Goal: Task Accomplishment & Management: Complete application form

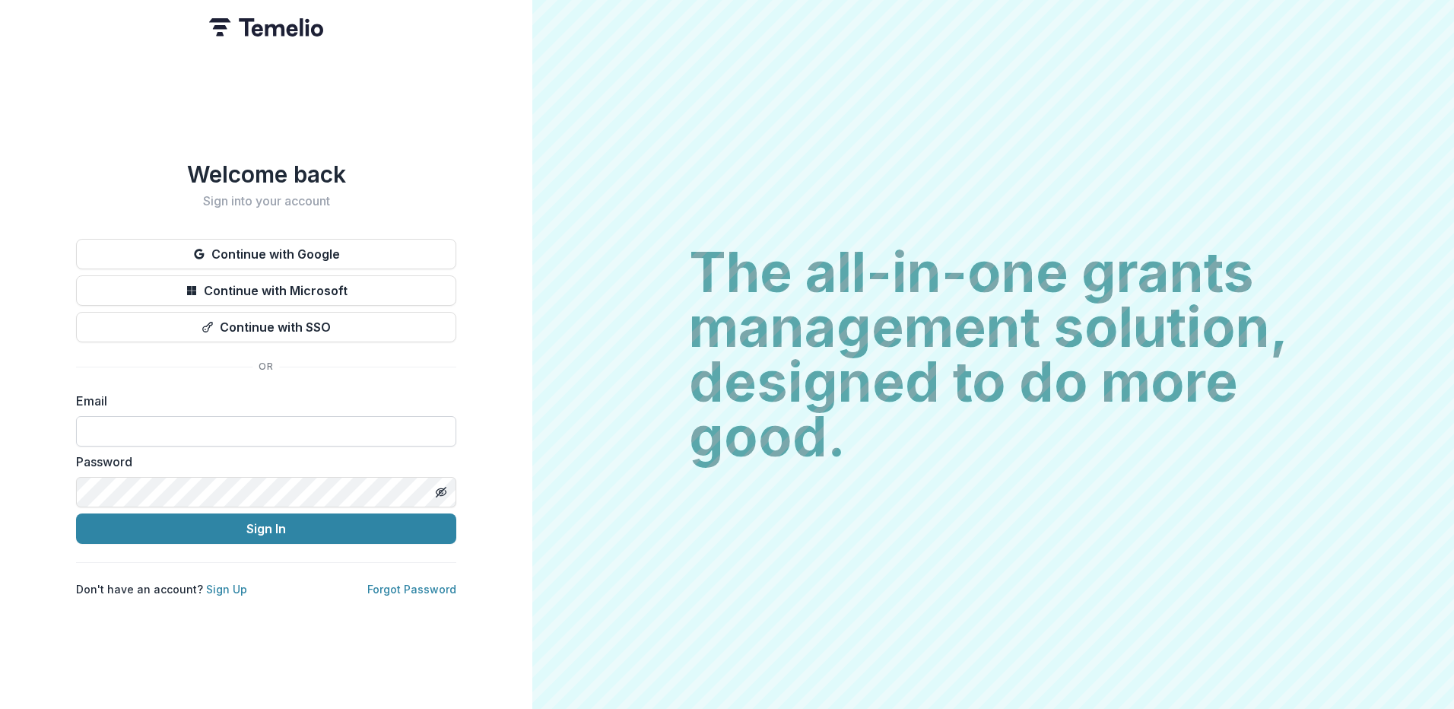
click at [163, 431] on input at bounding box center [266, 431] width 380 height 30
click at [163, 428] on input at bounding box center [266, 431] width 380 height 30
click at [516, 430] on div "Welcome back Sign into your account Continue with Google Continue with Microsof…" at bounding box center [266, 354] width 532 height 709
click at [211, 583] on link "Sign Up" at bounding box center [226, 589] width 41 height 13
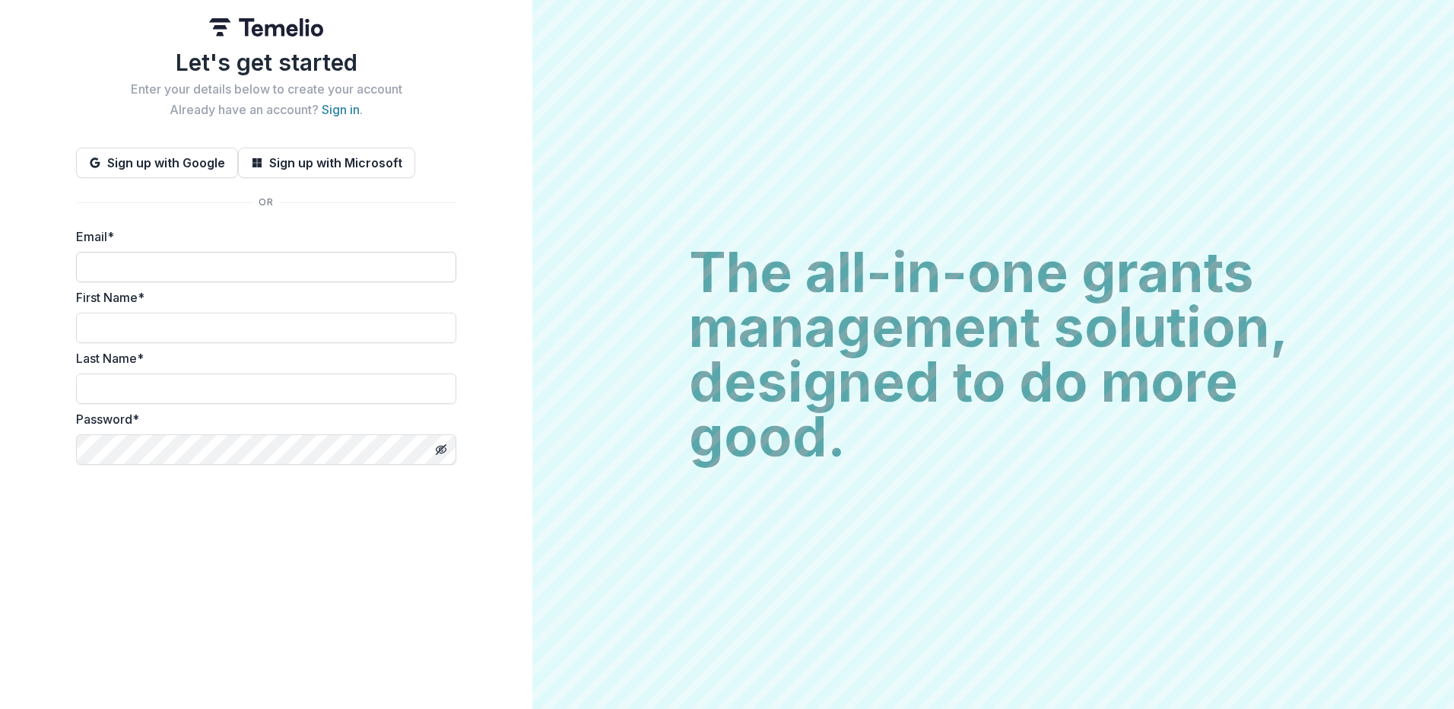
click at [141, 280] on input "Email *" at bounding box center [266, 267] width 380 height 30
type input "**********"
type input "****"
type input "*******"
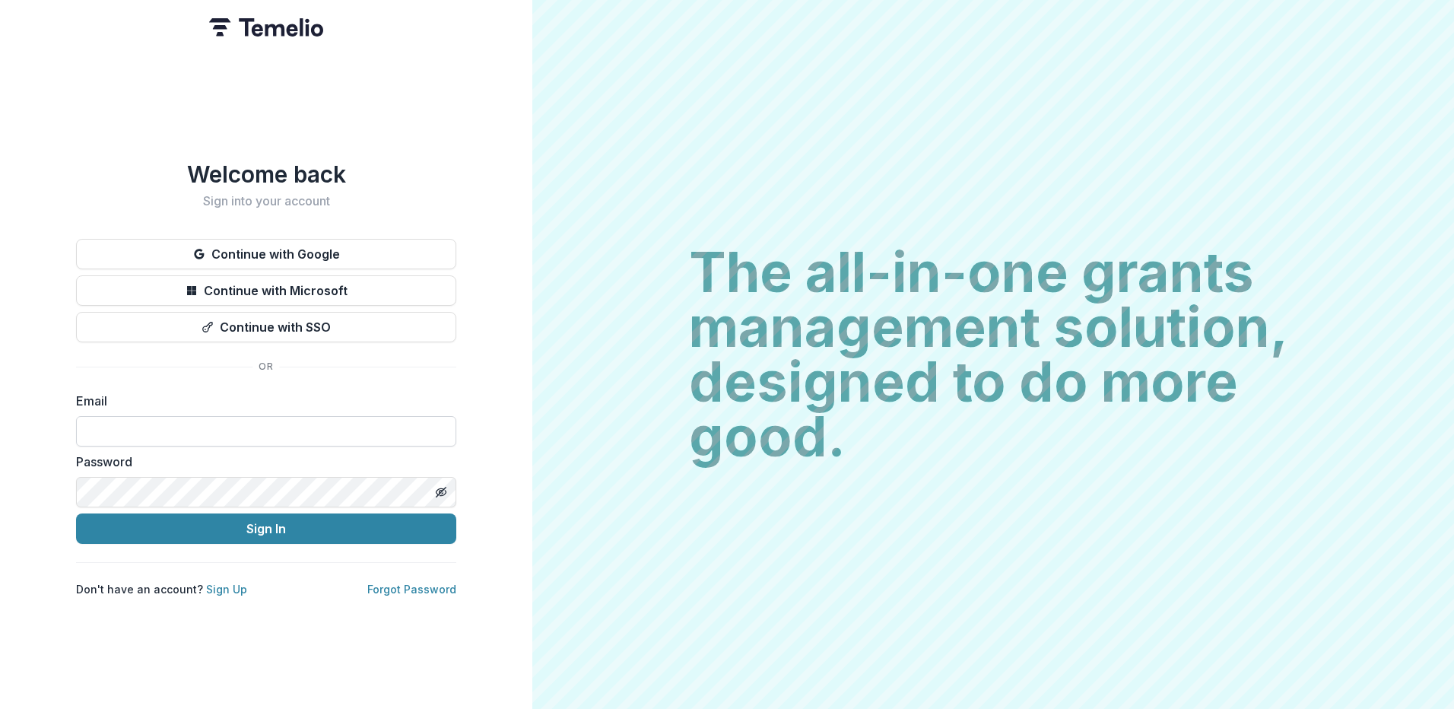
click at [136, 423] on input at bounding box center [266, 431] width 380 height 30
type input "**********"
click at [76, 513] on button "Sign In" at bounding box center [266, 528] width 380 height 30
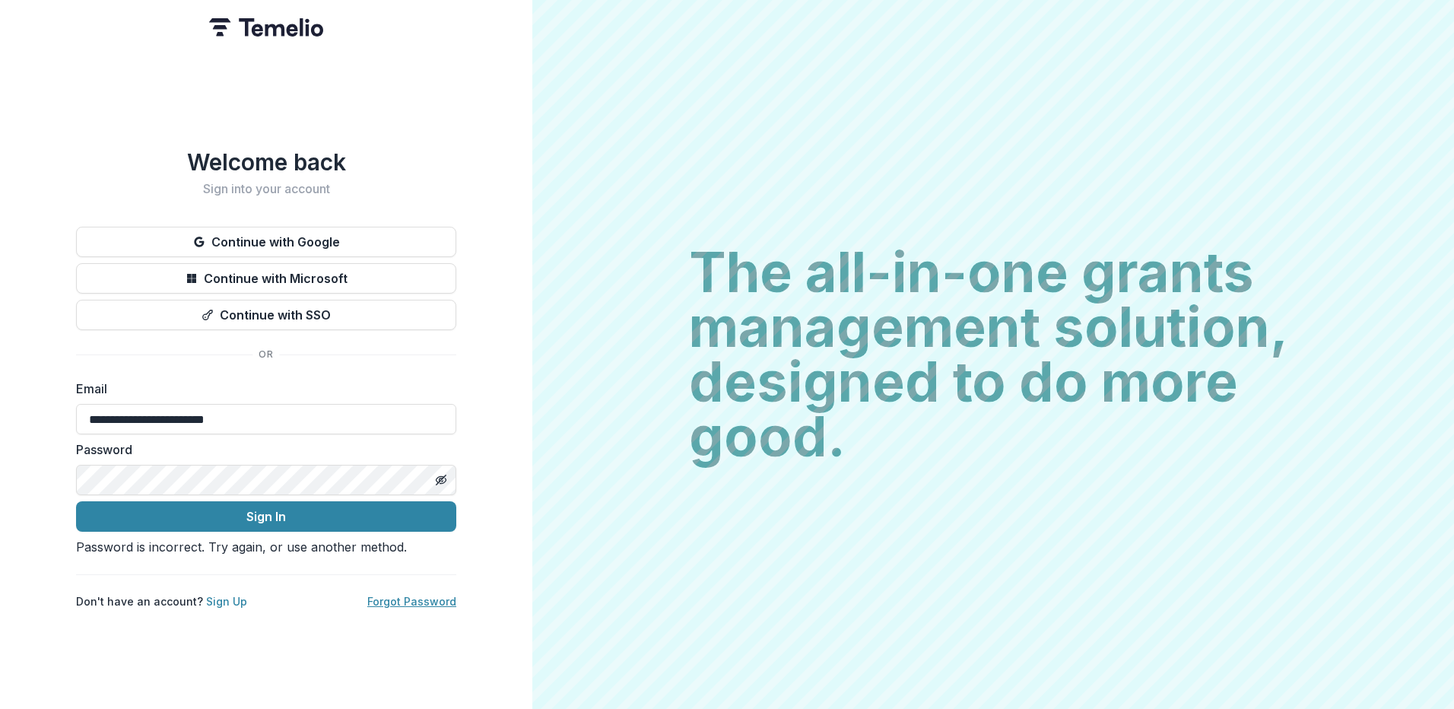
click at [409, 607] on link "Forgot Password" at bounding box center [411, 601] width 89 height 13
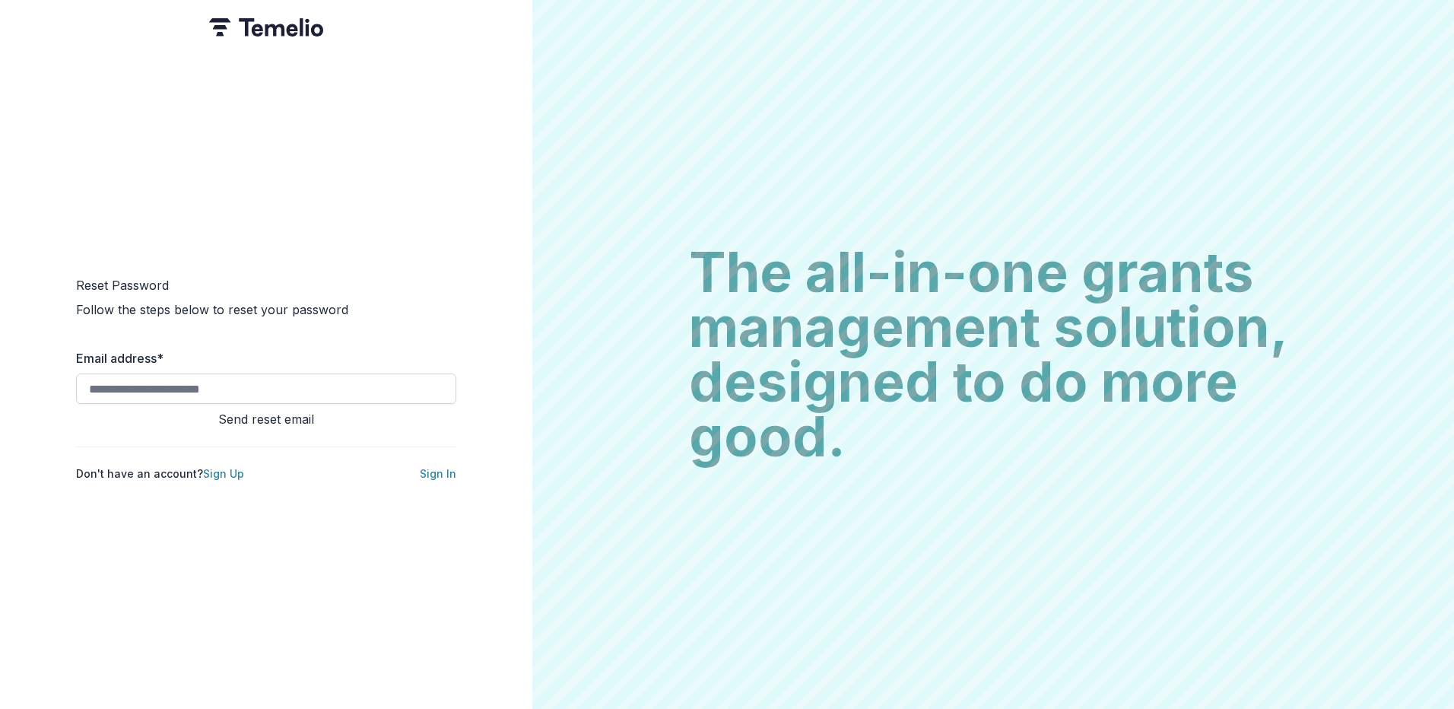
click at [129, 380] on input "Email address *" at bounding box center [266, 388] width 380 height 30
type input "**********"
click at [260, 421] on button "Send reset email" at bounding box center [266, 419] width 380 height 18
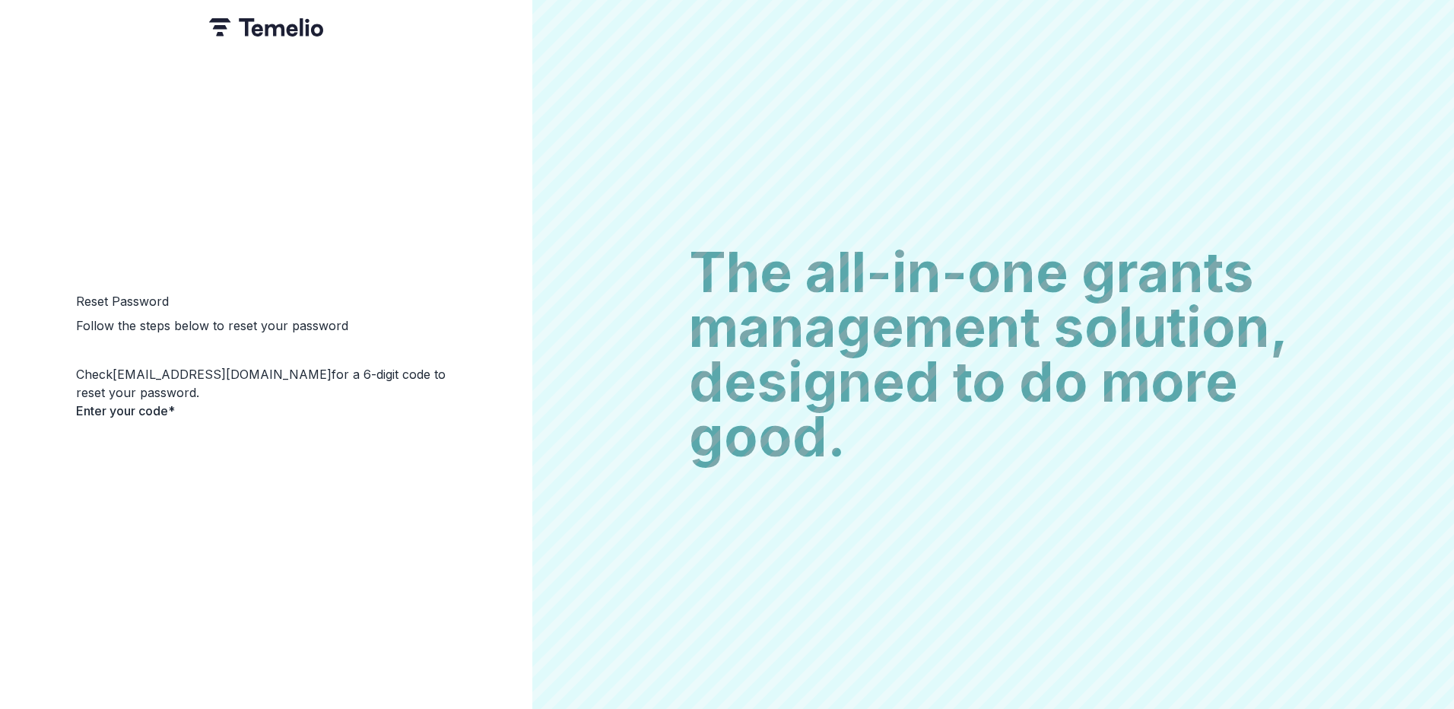
type input "*"
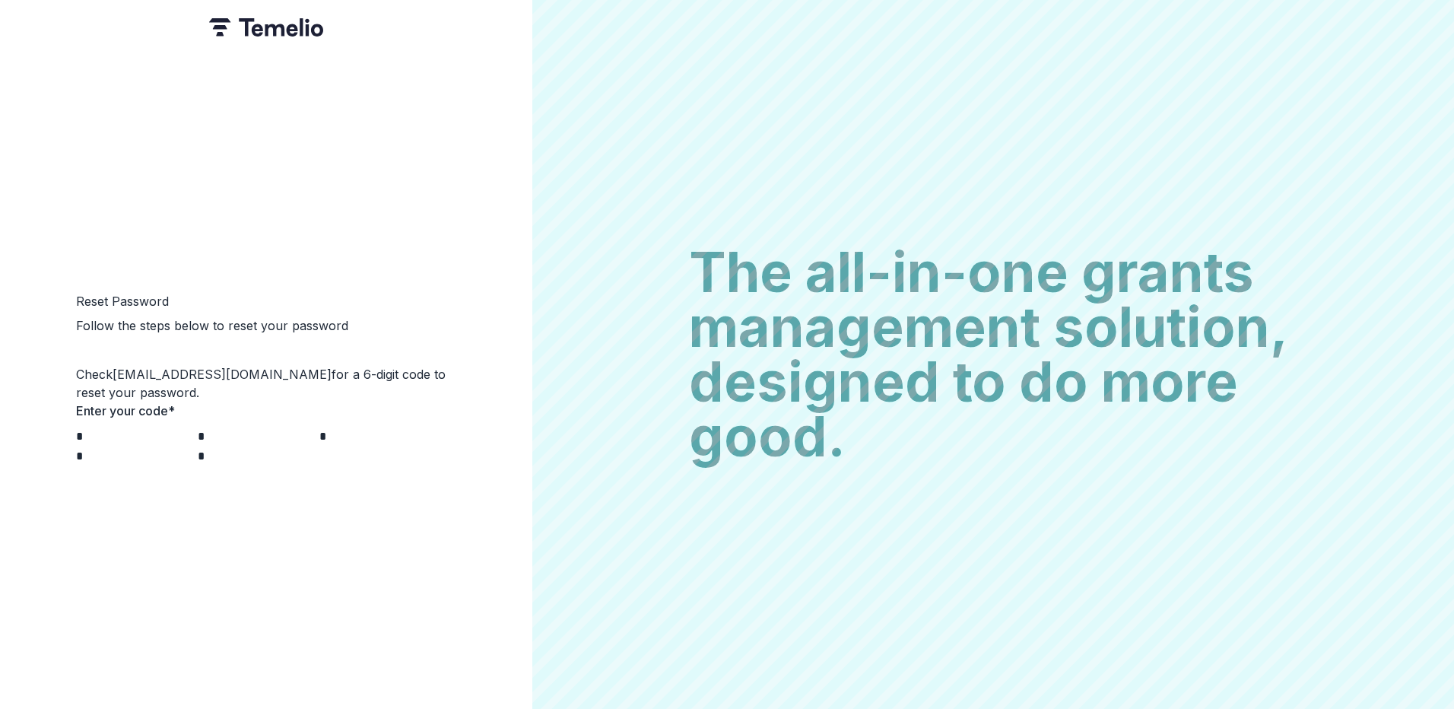
type input "*"
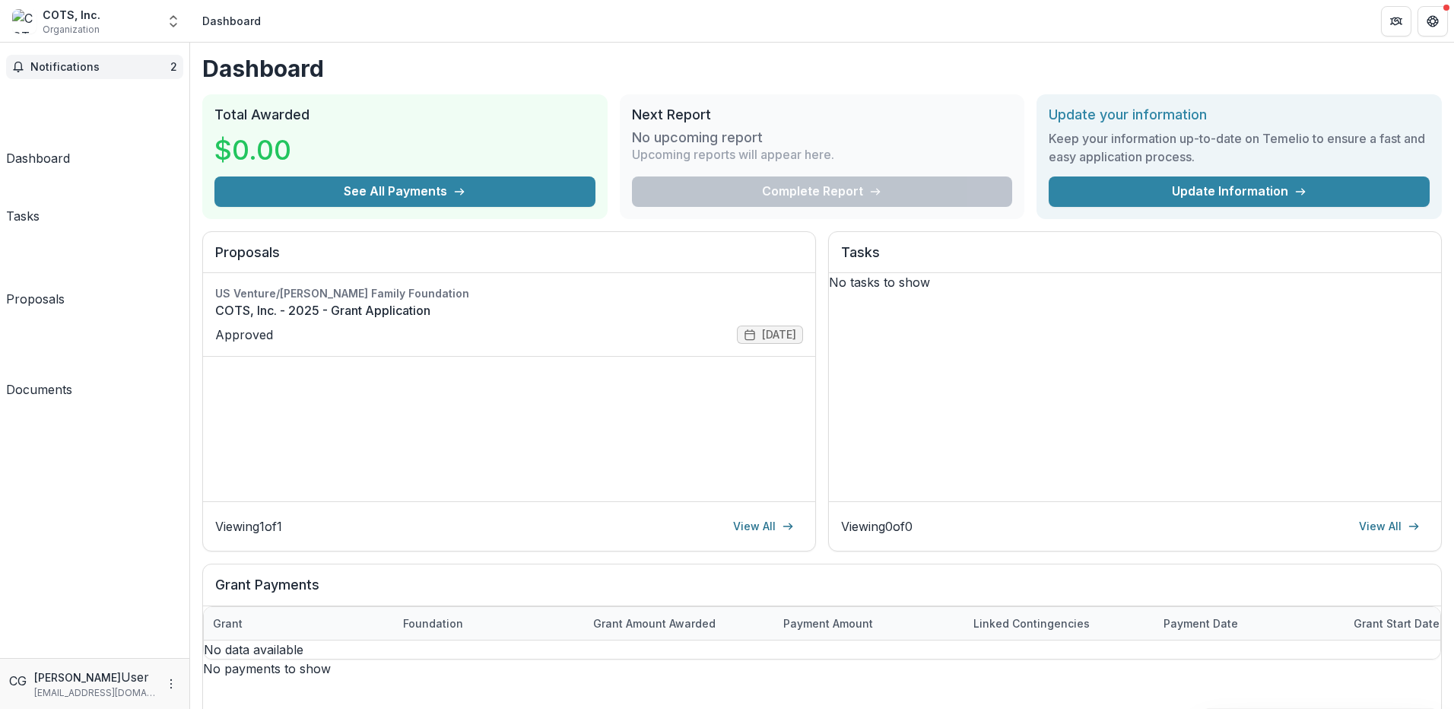
click at [96, 63] on span "Notifications" at bounding box center [100, 67] width 140 height 13
click at [578, 54] on div "Dashboard Total Awarded $0.00 See All Payments Next Report No upcoming report U…" at bounding box center [822, 505] width 1264 height 924
click at [40, 207] on div "Tasks" at bounding box center [22, 216] width 33 height 18
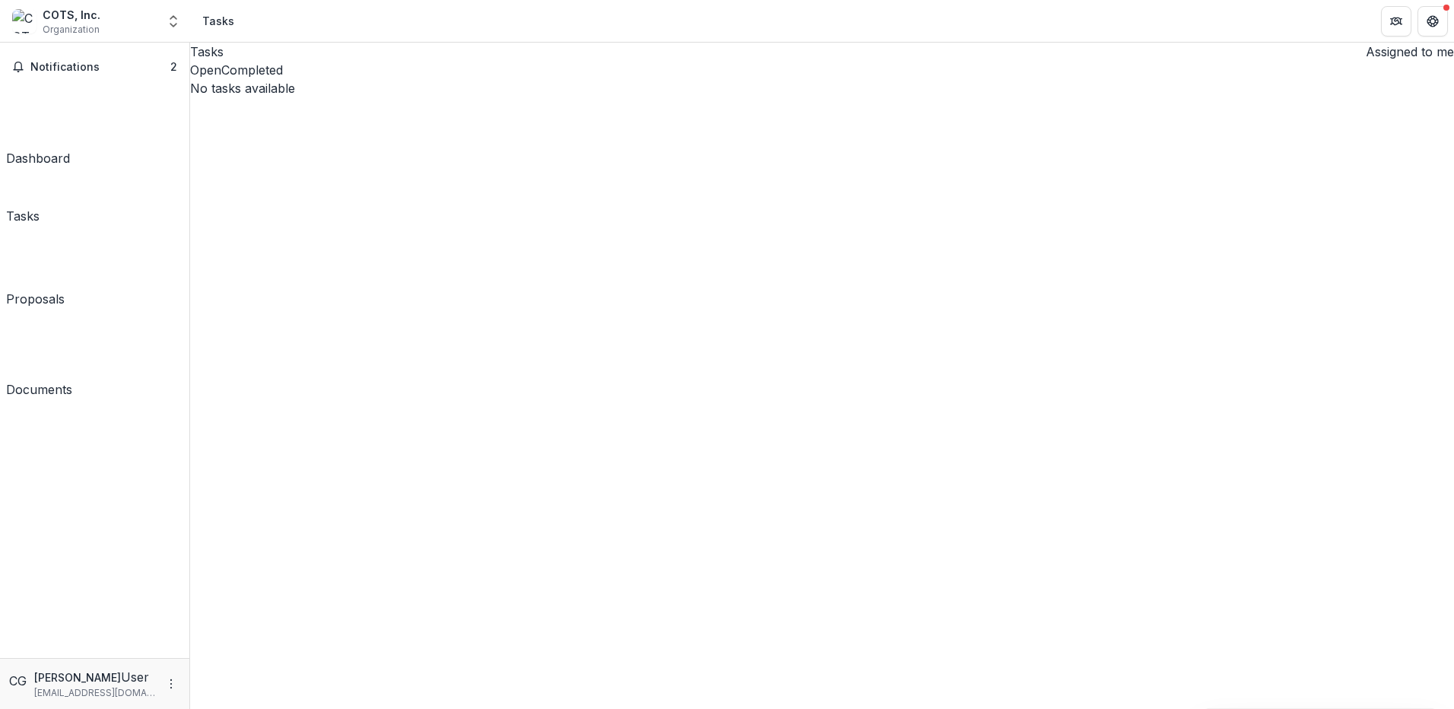
click at [72, 380] on div "Documents" at bounding box center [39, 389] width 66 height 18
click at [68, 149] on div "Dashboard" at bounding box center [38, 158] width 64 height 18
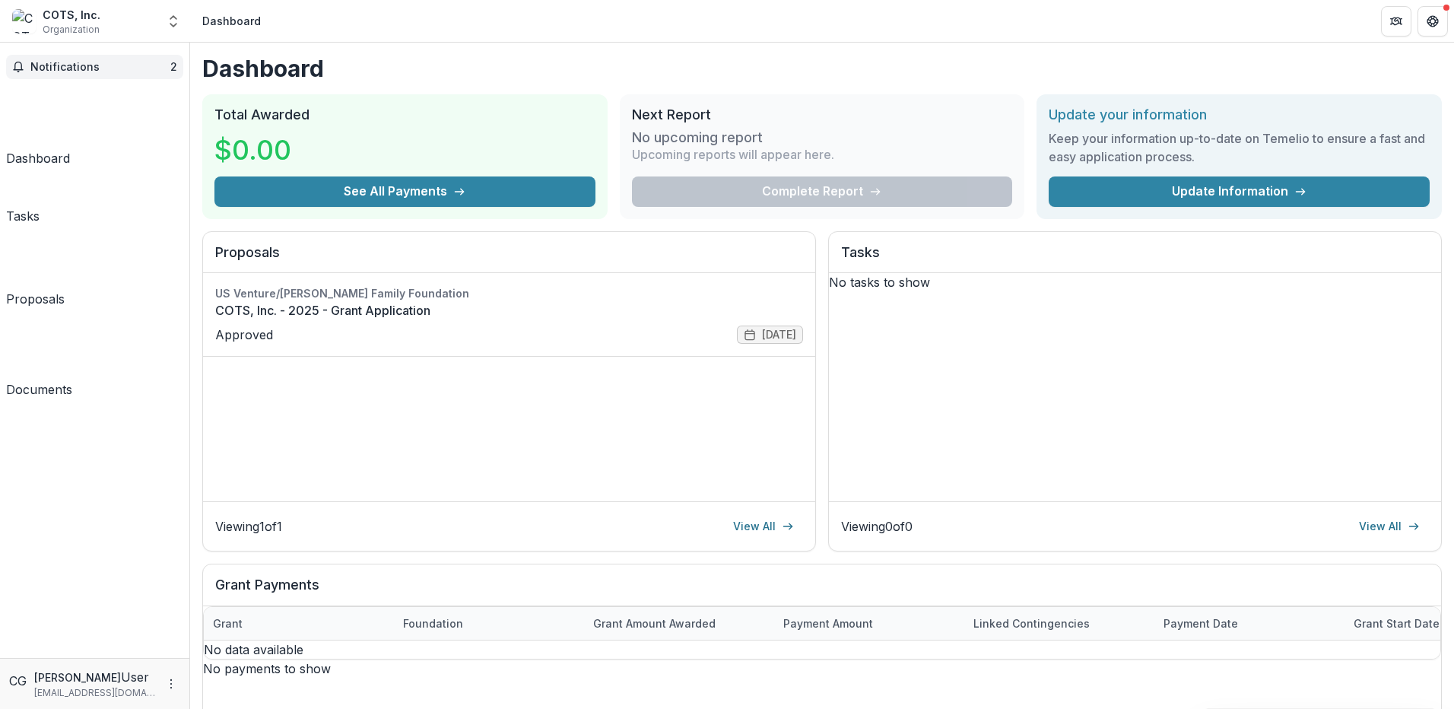
click at [79, 63] on span "Notifications" at bounding box center [100, 67] width 140 height 13
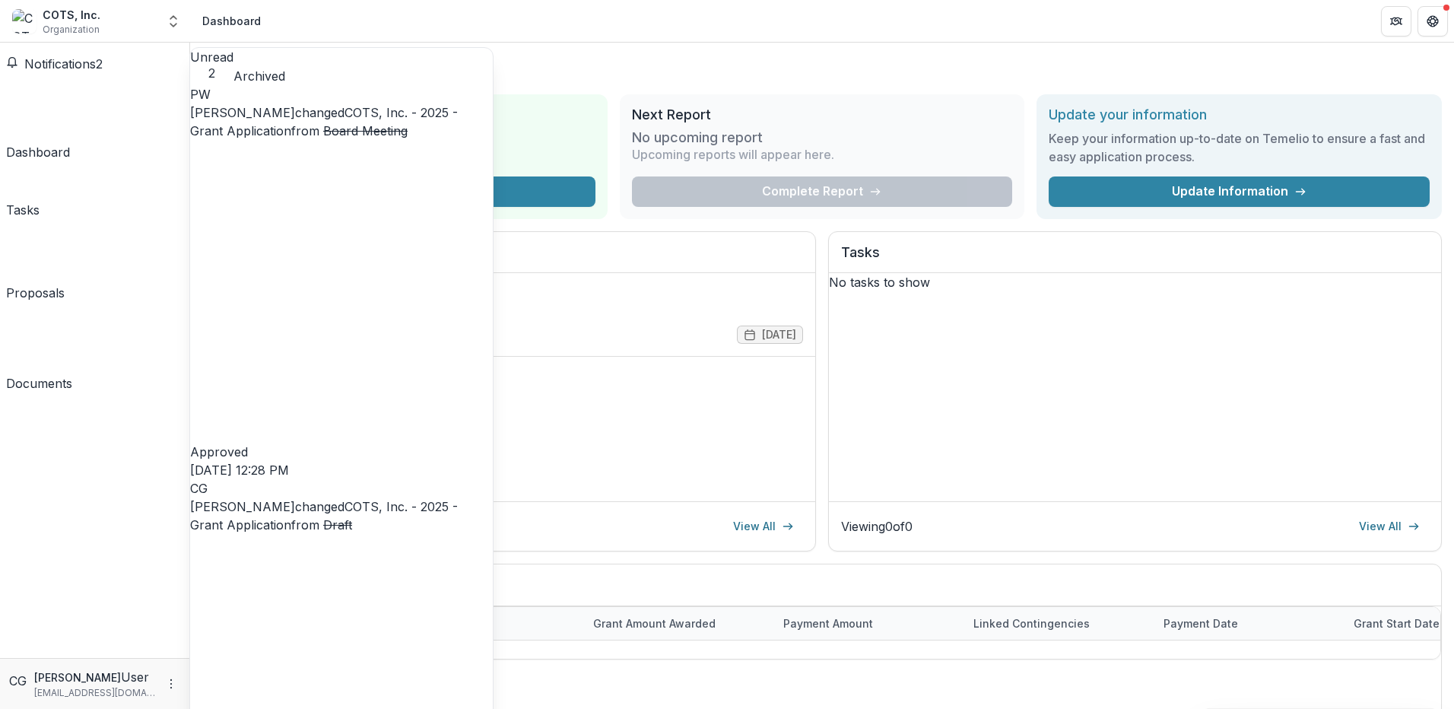
click at [434, 138] on link "COTS, Inc. - 2025 - Grant Application" at bounding box center [324, 121] width 268 height 33
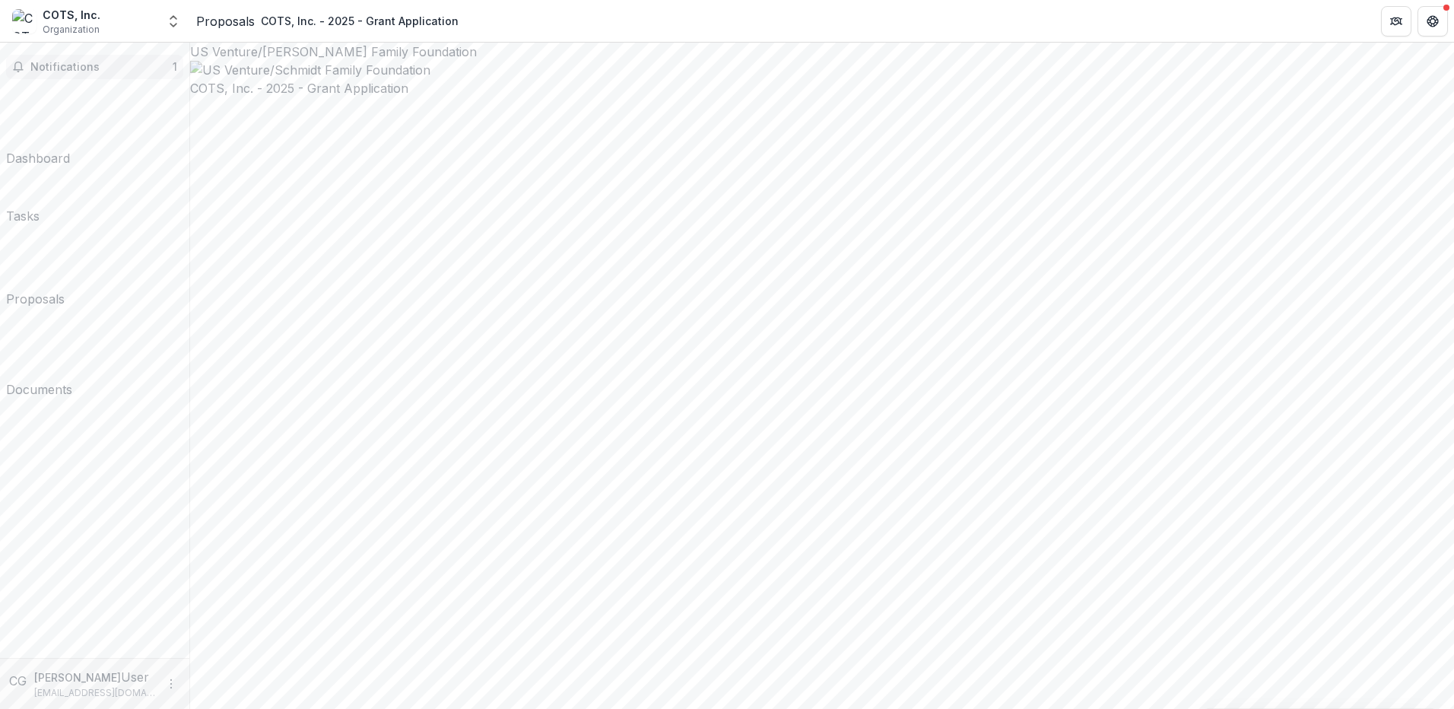
click at [85, 64] on span "Notifications" at bounding box center [101, 67] width 142 height 13
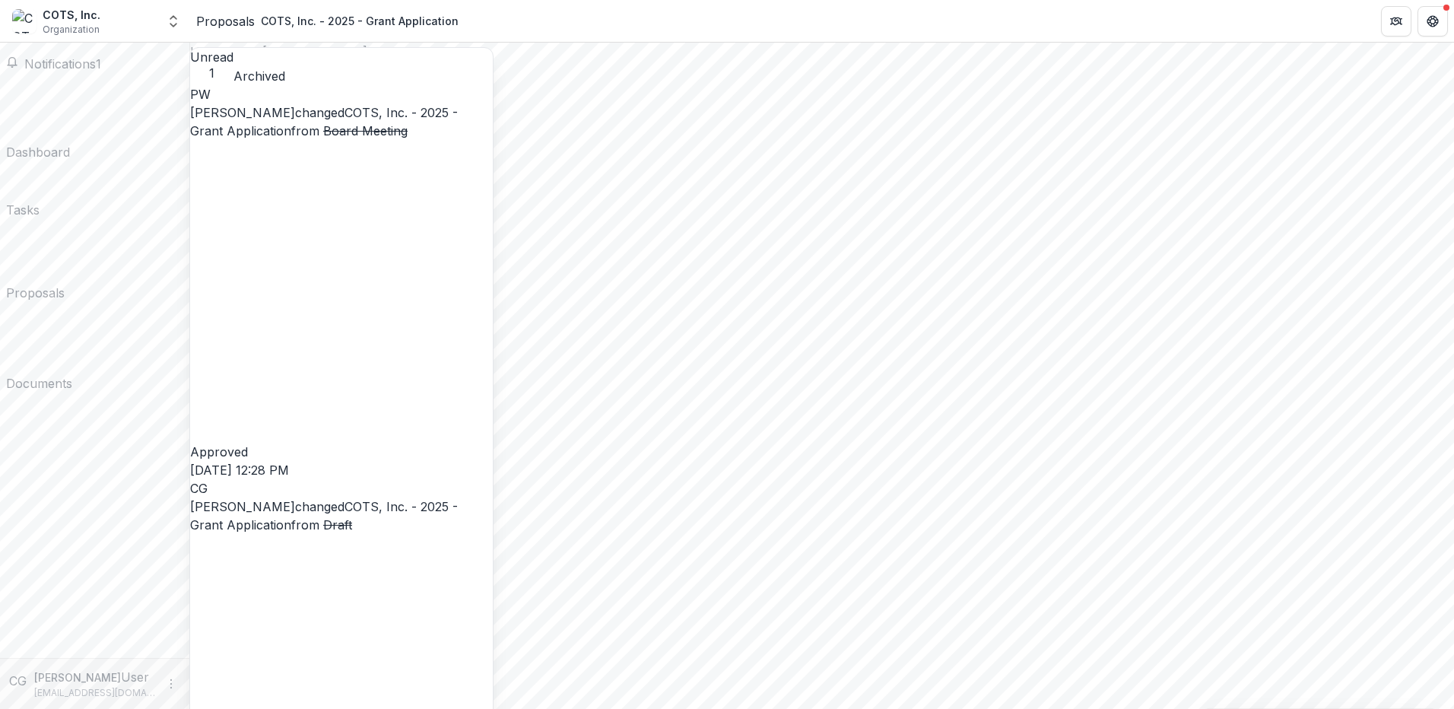
click at [309, 499] on link "COTS, Inc. - 2025 - Grant Application" at bounding box center [324, 515] width 268 height 33
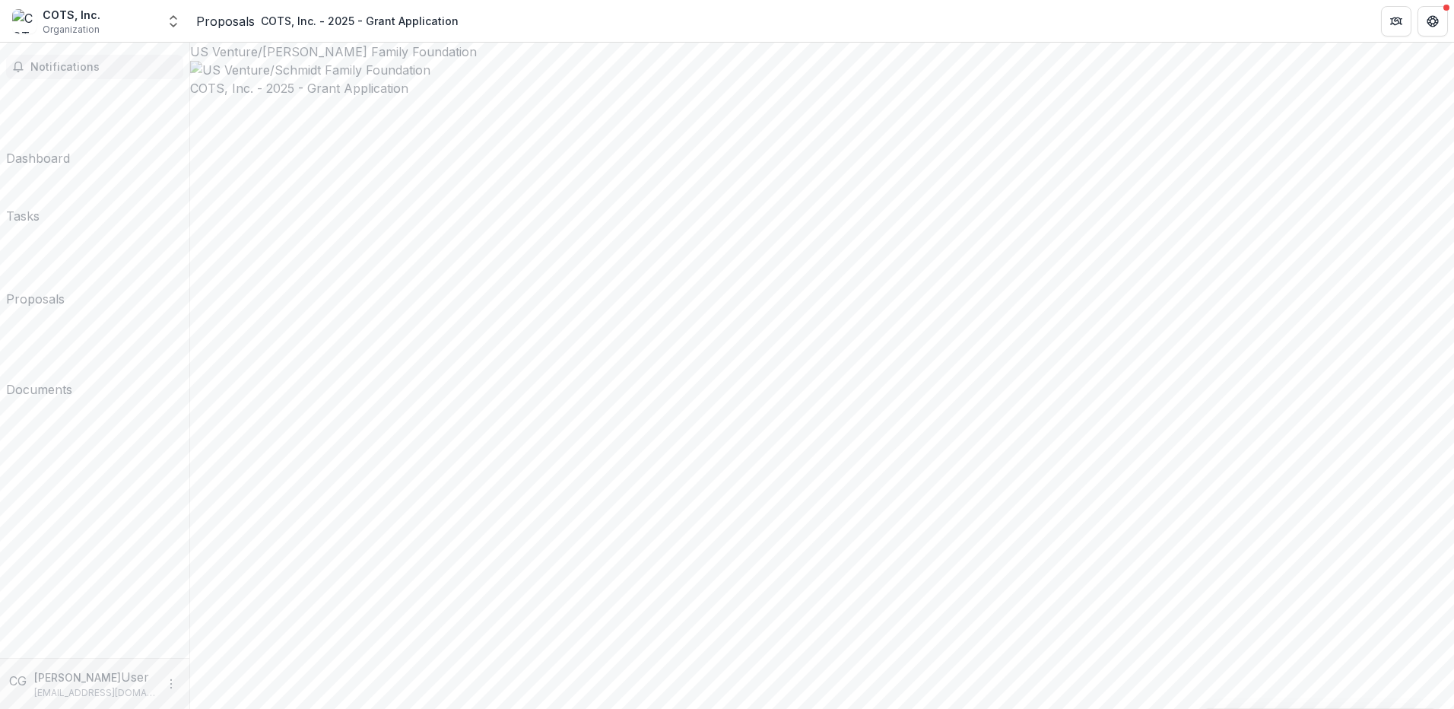
drag, startPoint x: 75, startPoint y: 62, endPoint x: 106, endPoint y: 62, distance: 31.2
click at [75, 63] on span "Notifications" at bounding box center [103, 67] width 147 height 13
